Goal: Transaction & Acquisition: Download file/media

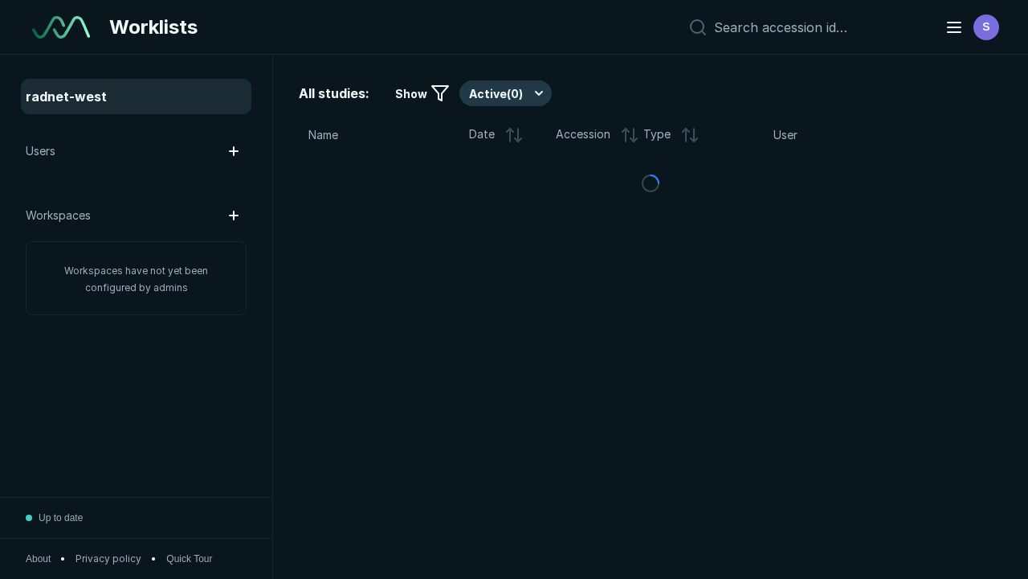
scroll to position [4388, 6693]
